Goal: Transaction & Acquisition: Purchase product/service

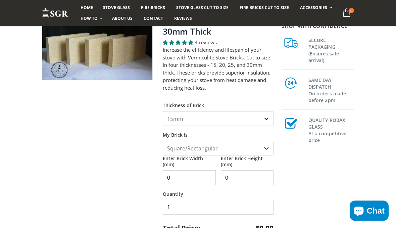
scroll to position [90, 0]
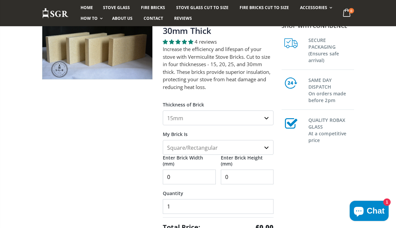
click at [263, 118] on select "15mm 20mm 25mm 30mm" at bounding box center [218, 117] width 111 height 15
select select "30mm"
click at [264, 148] on select "Square/Rectangular Shaped (+£8)" at bounding box center [218, 147] width 111 height 15
click at [179, 176] on input "0" at bounding box center [189, 177] width 53 height 15
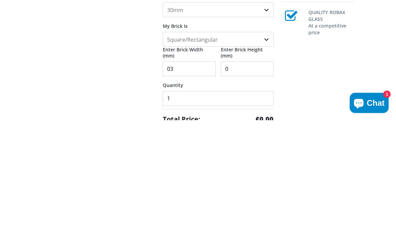
type input "0"
type input "30"
click at [232, 170] on input "0" at bounding box center [247, 177] width 53 height 15
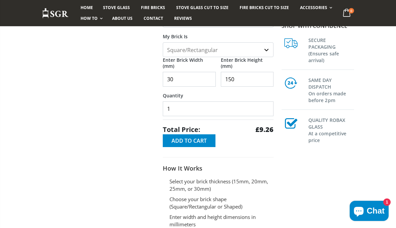
scroll to position [187, 0]
type input "150"
click at [176, 80] on input "30" at bounding box center [189, 79] width 53 height 15
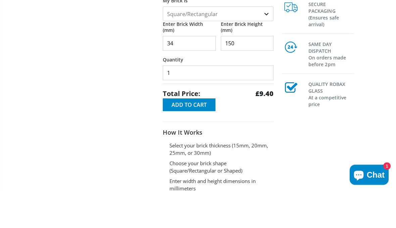
type input "3"
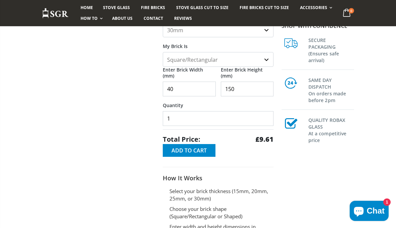
scroll to position [177, 0]
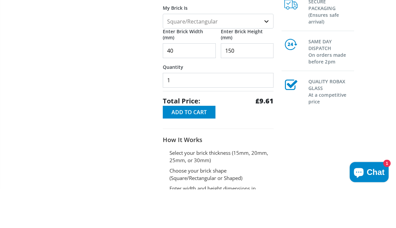
type input "40"
click at [243, 82] on input "150" at bounding box center [247, 89] width 53 height 15
type input "1"
type input "150"
click at [169, 112] on input "1" at bounding box center [218, 119] width 111 height 15
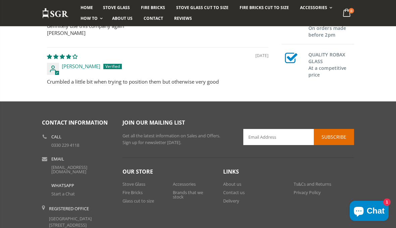
scroll to position [166, 0]
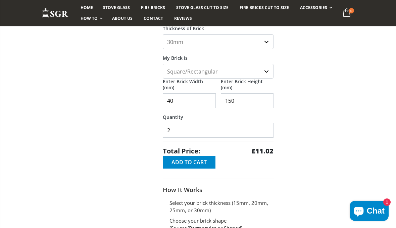
type input "2"
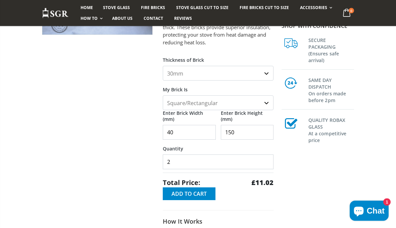
scroll to position [134, 0]
click at [178, 196] on span "Add to Cart" at bounding box center [189, 193] width 35 height 7
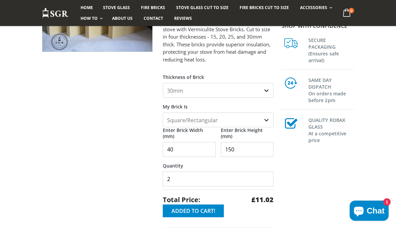
scroll to position [118, 0]
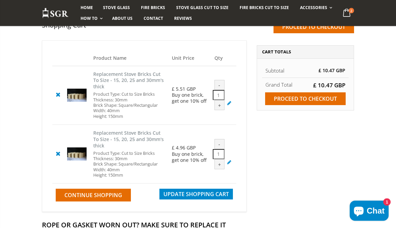
scroll to position [66, 0]
